Goal: Check status: Verify the current state of an ongoing process or item

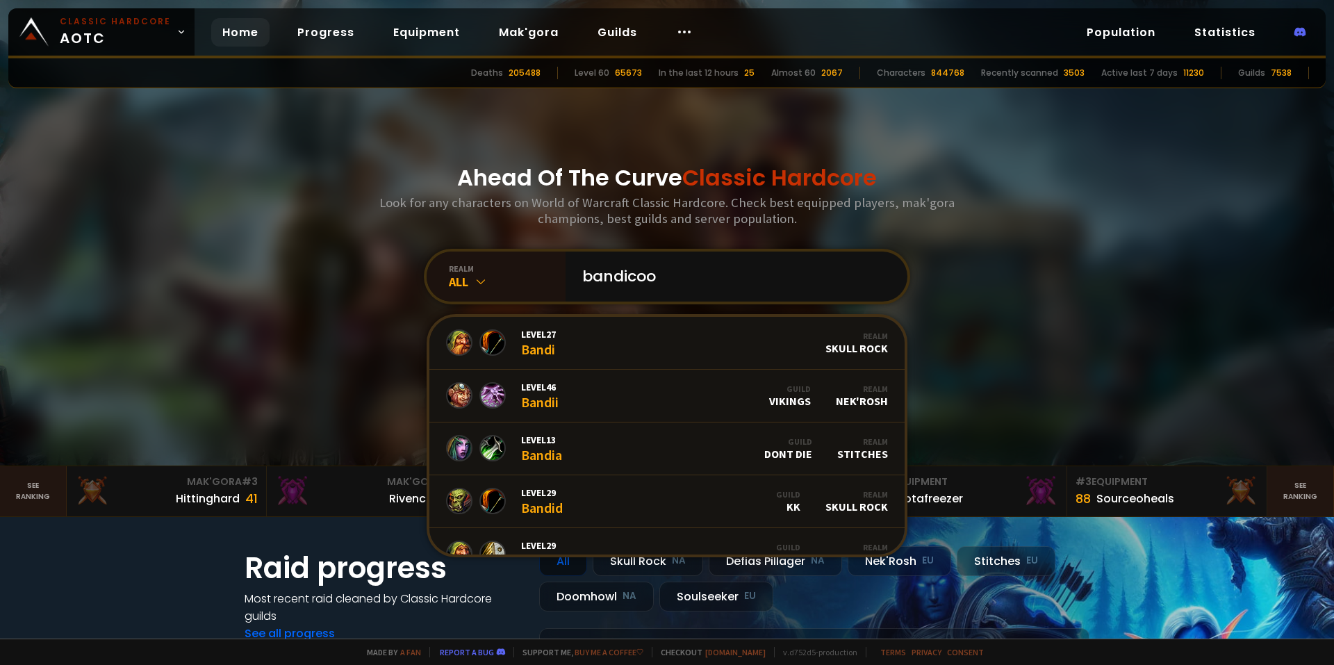
type input "bandicoot"
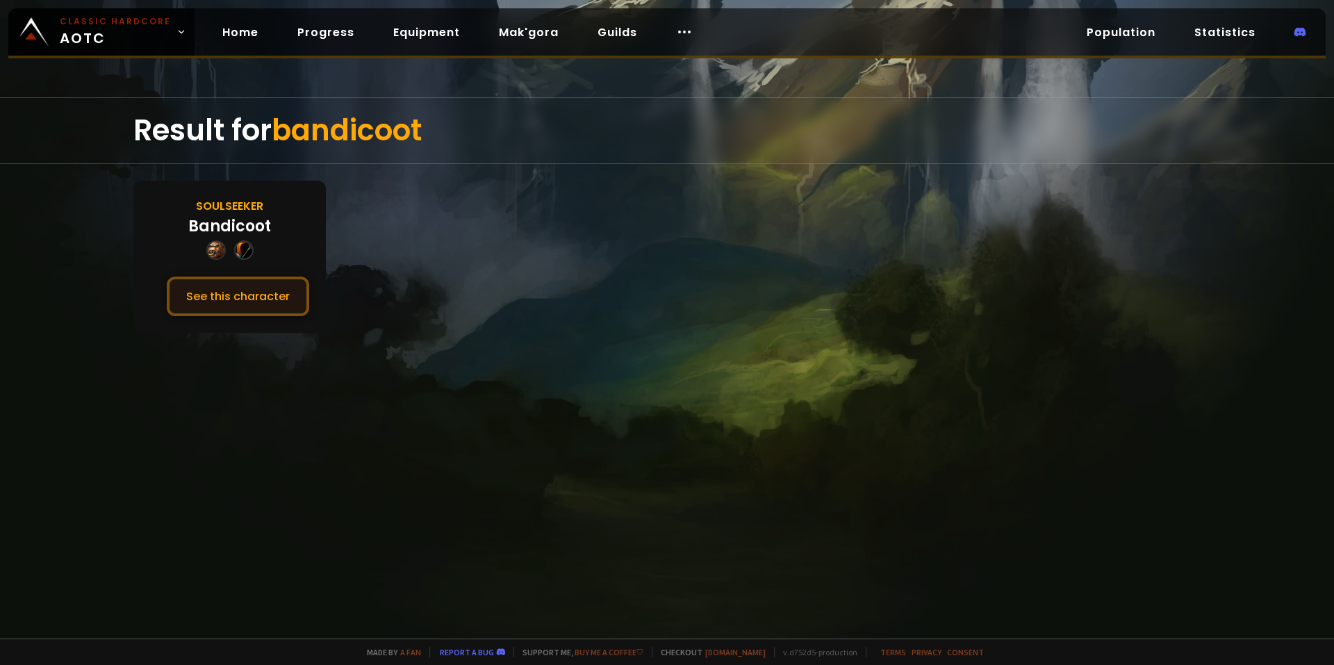
click at [258, 290] on button "See this character" at bounding box center [238, 297] width 142 height 40
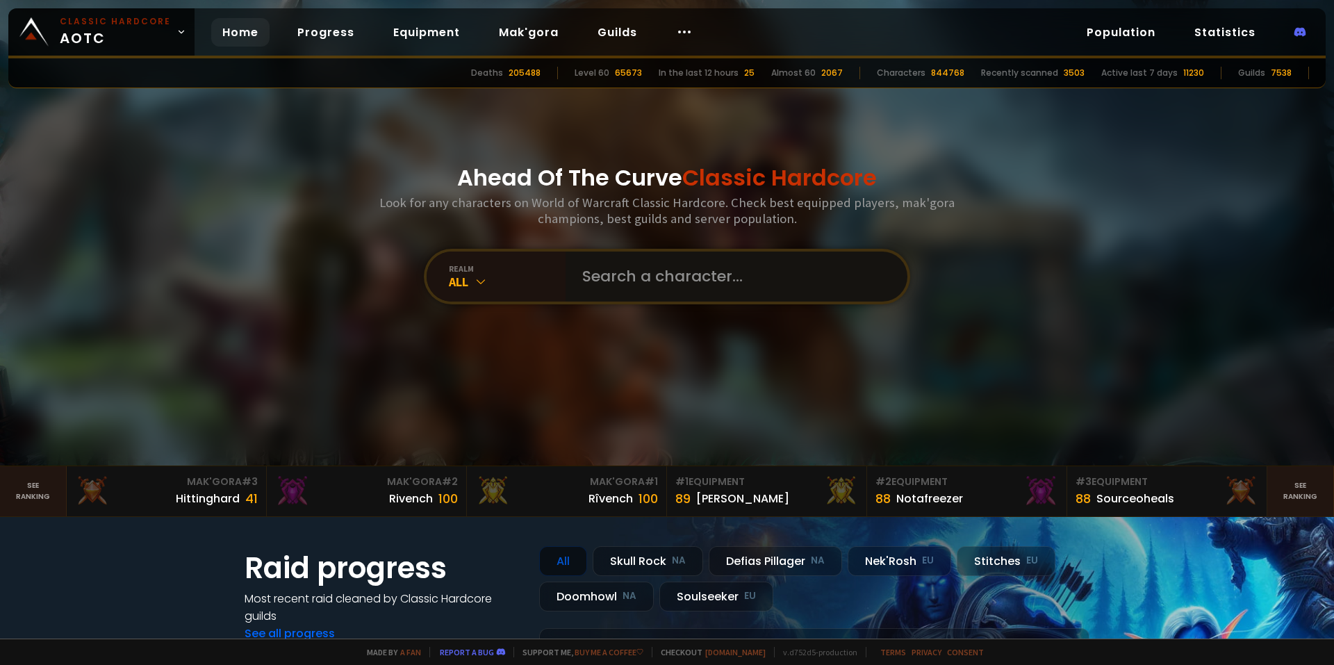
click at [626, 265] on input "text" at bounding box center [732, 277] width 317 height 50
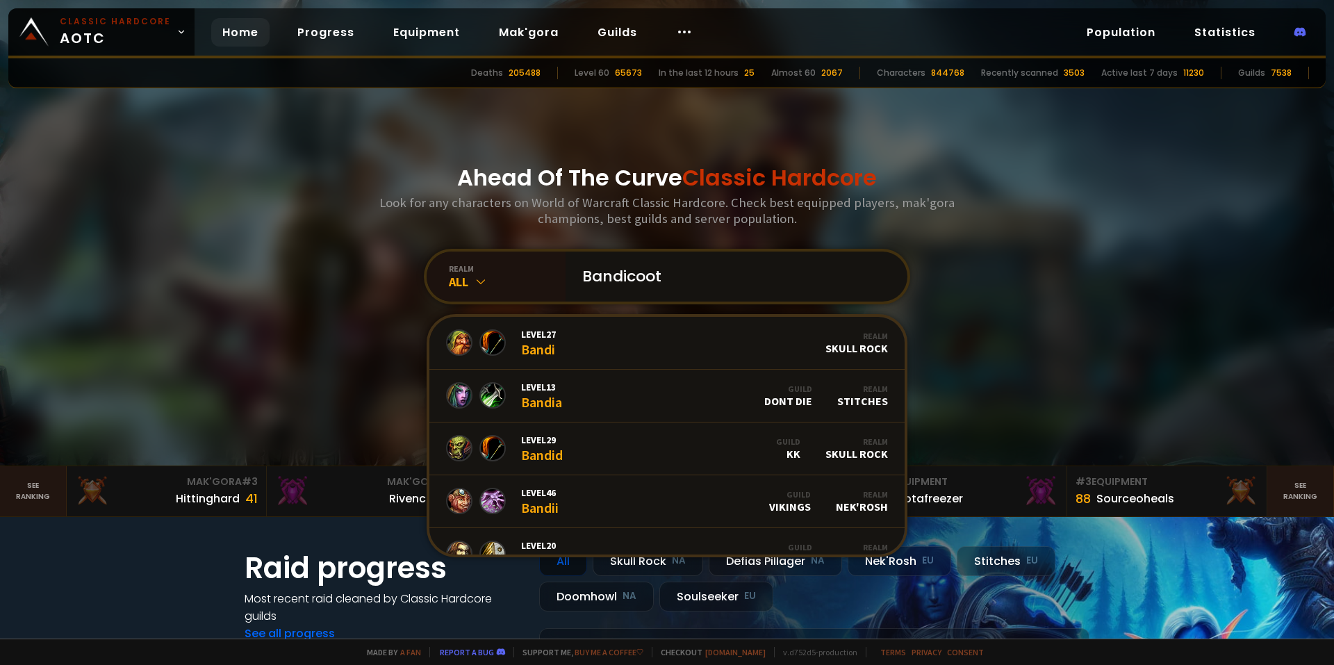
type input "Bandicoots"
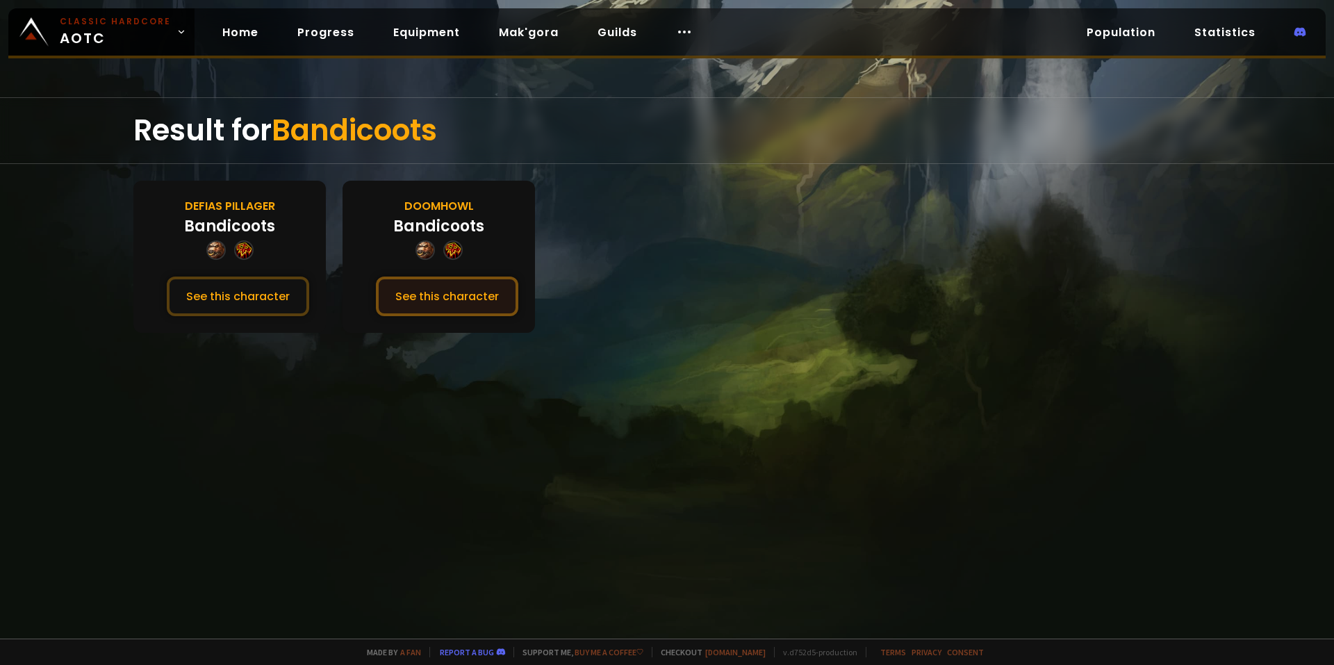
click at [425, 293] on button "See this character" at bounding box center [447, 297] width 142 height 40
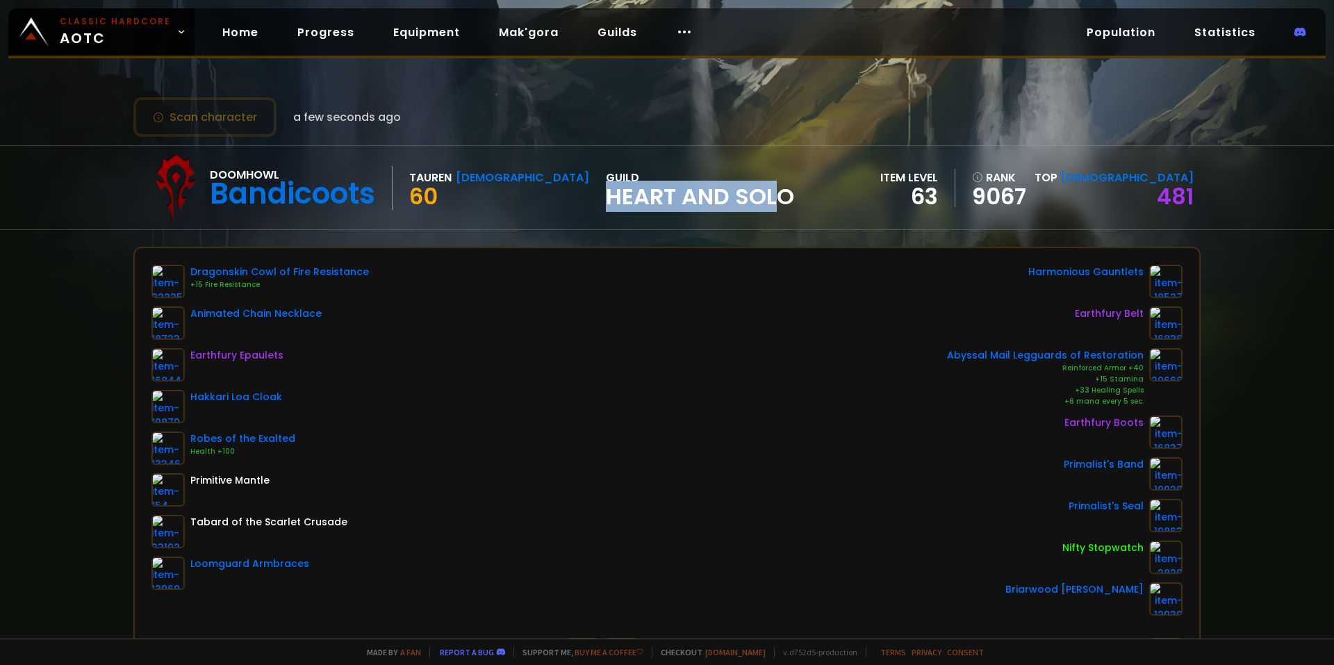
drag, startPoint x: 529, startPoint y: 195, endPoint x: 701, endPoint y: 199, distance: 171.7
click at [701, 199] on span "Heart and Solo" at bounding box center [700, 196] width 188 height 21
click at [702, 199] on span "Heart and Solo" at bounding box center [700, 196] width 188 height 21
drag, startPoint x: 864, startPoint y: 254, endPoint x: 872, endPoint y: 311, distance: 56.8
drag, startPoint x: 872, startPoint y: 311, endPoint x: 891, endPoint y: 339, distance: 34.1
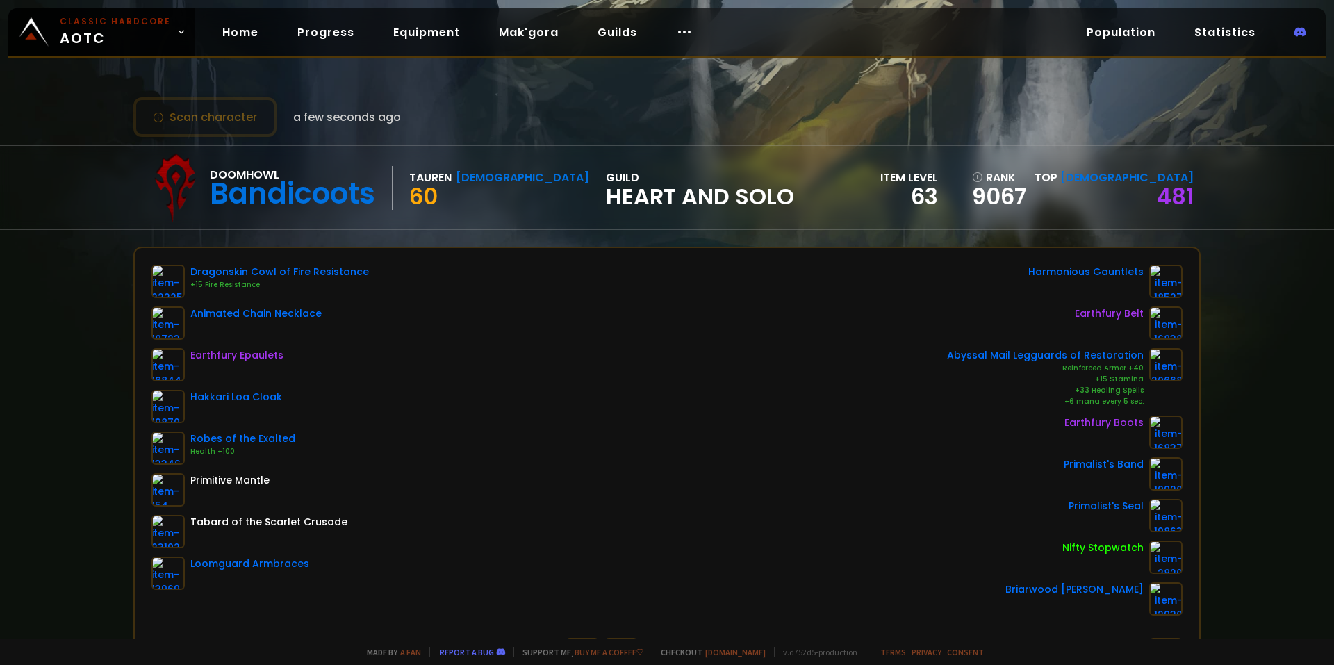
drag, startPoint x: 891, startPoint y: 339, endPoint x: 879, endPoint y: 318, distance: 24.6
drag, startPoint x: 720, startPoint y: 338, endPoint x: 165, endPoint y: 292, distance: 557.1
click at [85, 218] on div "Doomhowl Bandicoots Tauren Shaman 60 guild Heart and Solo item level 63 rank 90…" at bounding box center [667, 187] width 1334 height 85
